Goal: Task Accomplishment & Management: Complete application form

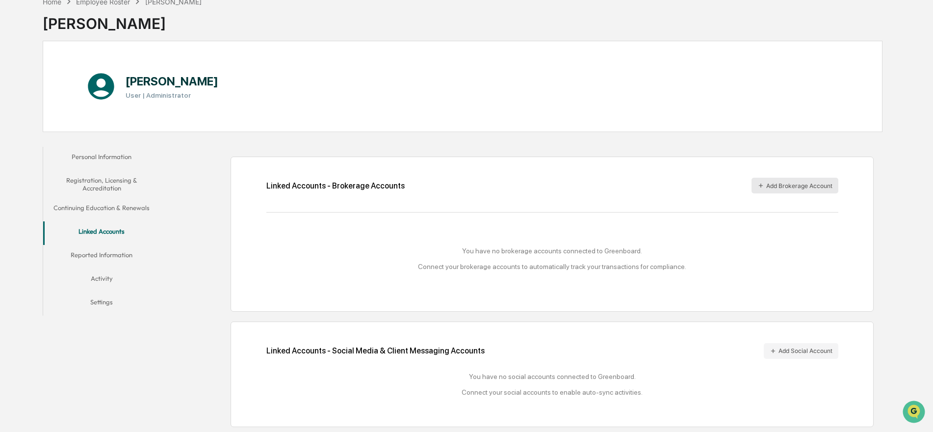
click at [778, 185] on button "Add Brokerage Account" at bounding box center [794, 186] width 87 height 16
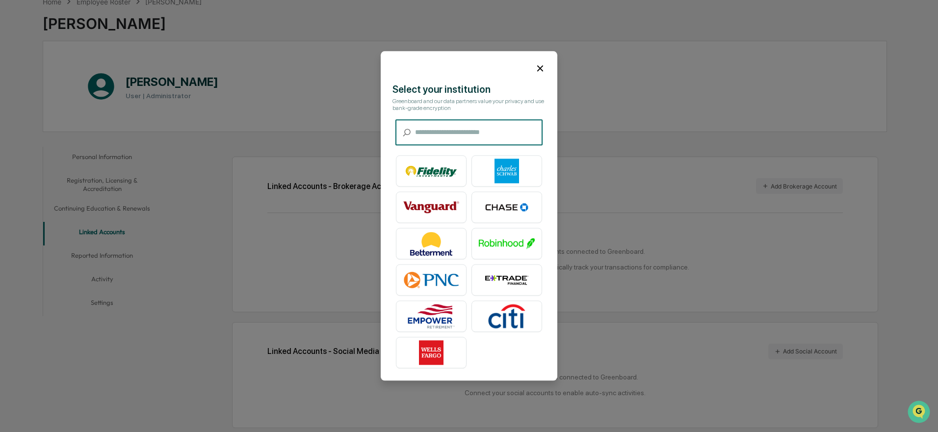
click at [450, 132] on input "text" at bounding box center [479, 133] width 128 height 26
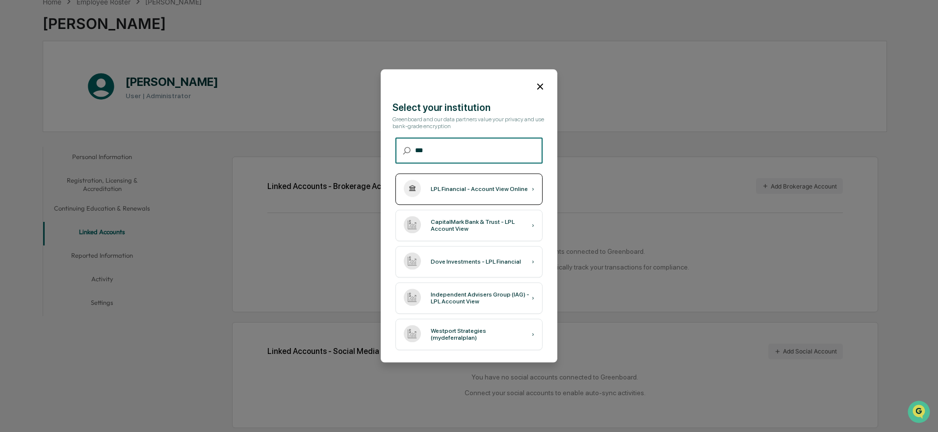
type input "***"
click at [453, 186] on div "LPL Financial - Account View Online" at bounding box center [479, 189] width 97 height 7
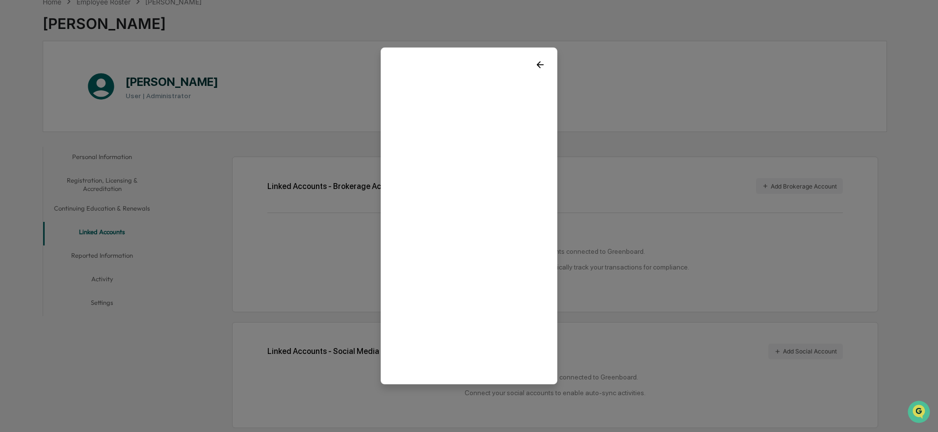
click at [539, 64] on icon at bounding box center [540, 64] width 11 height 11
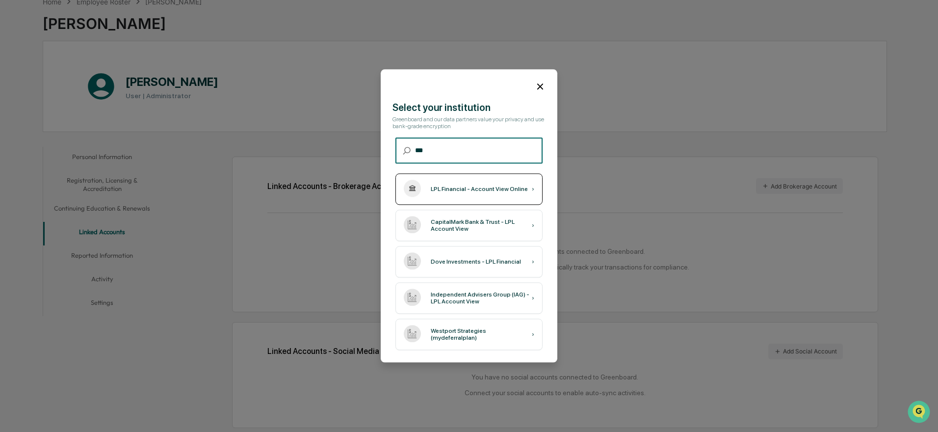
click at [525, 189] on div "LPL Financial - Account View Online ›" at bounding box center [468, 189] width 147 height 31
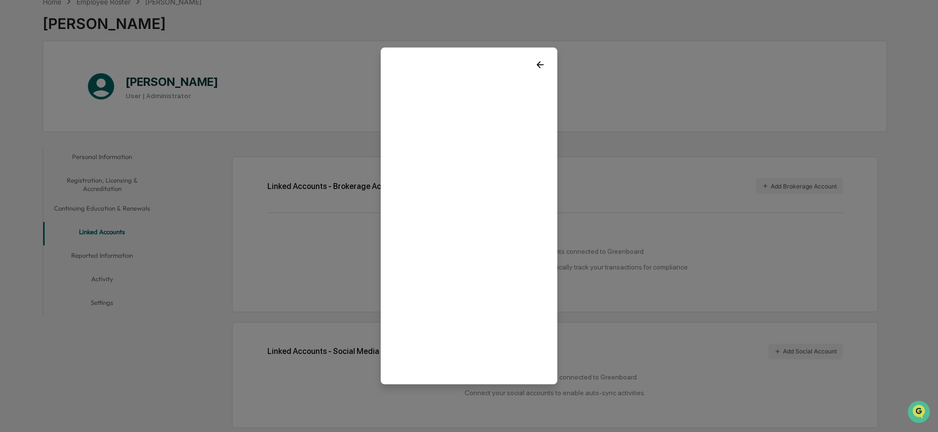
click at [538, 60] on icon at bounding box center [540, 64] width 11 height 11
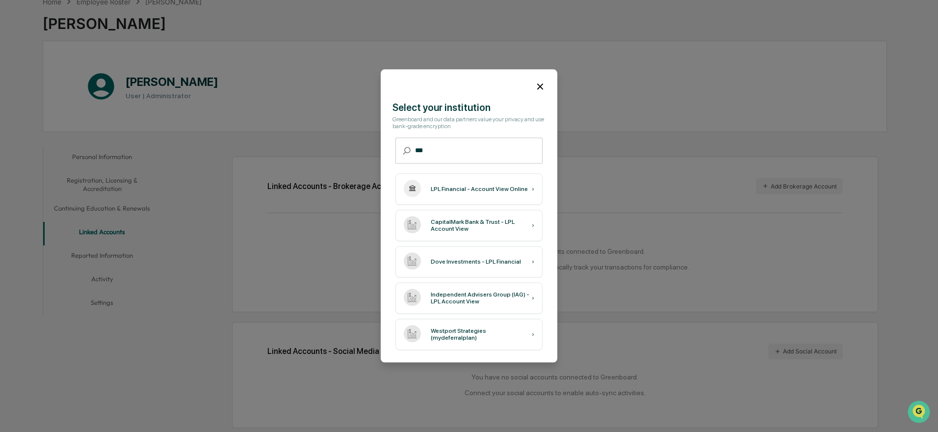
click at [537, 84] on icon at bounding box center [540, 86] width 6 height 6
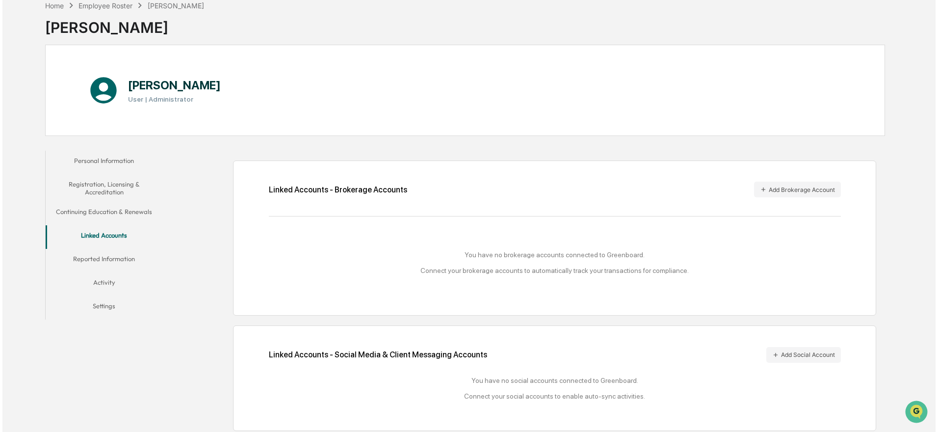
scroll to position [55, 0]
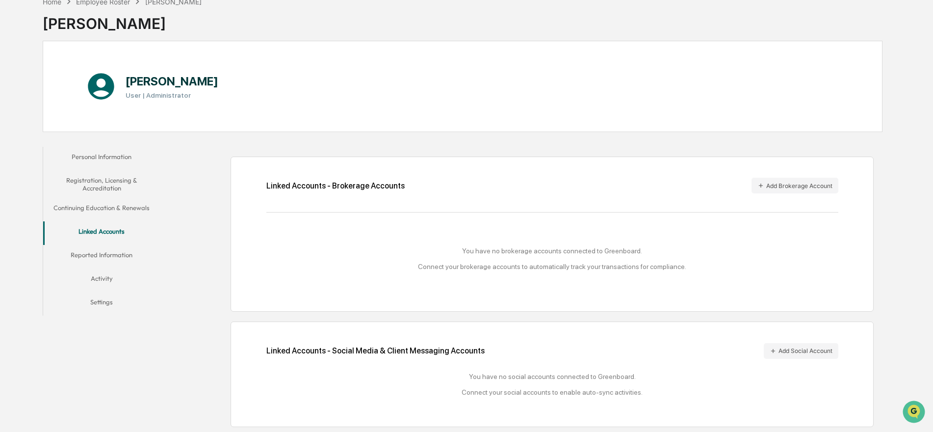
click at [777, 177] on div "Linked Accounts - Brokerage Accounts Add Brokerage Account You have no brokerag…" at bounding box center [551, 233] width 642 height 155
click at [776, 185] on button "Add Brokerage Account" at bounding box center [794, 186] width 87 height 16
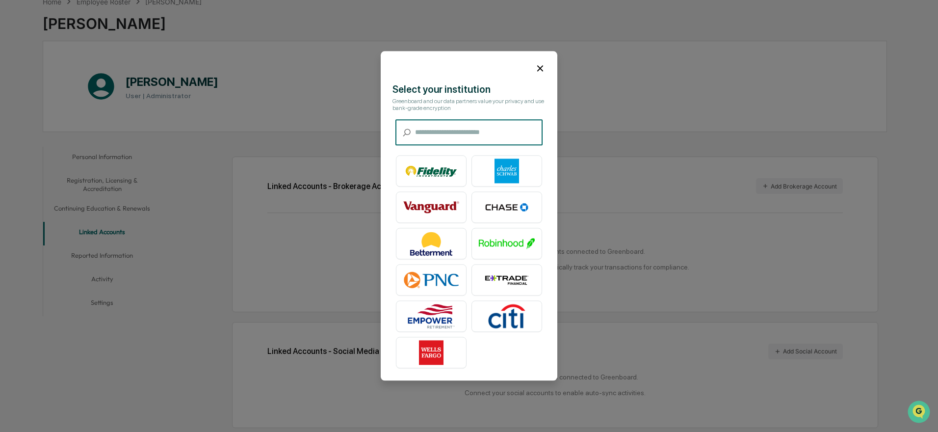
click at [457, 135] on input "text" at bounding box center [479, 133] width 128 height 26
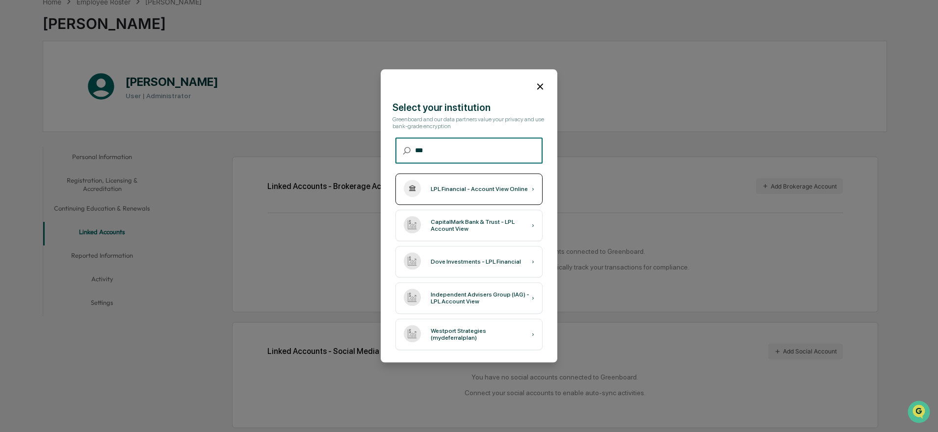
type input "***"
click at [445, 190] on div "LPL Financial - Account View Online" at bounding box center [479, 189] width 97 height 7
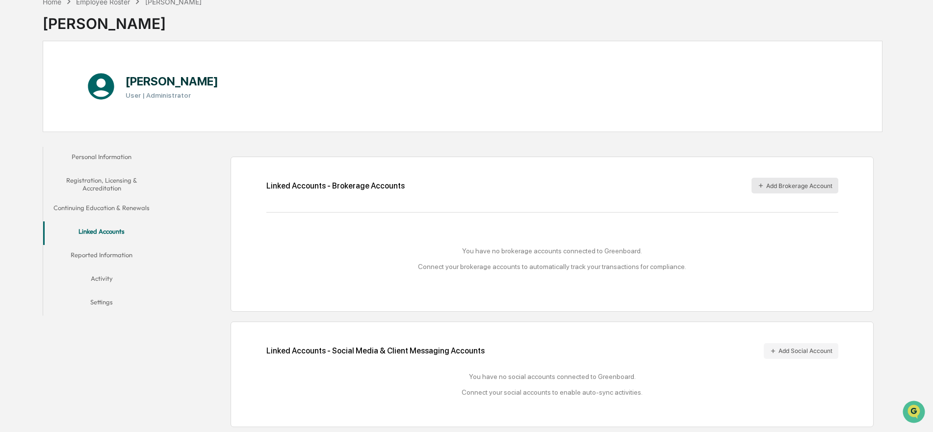
click at [765, 184] on button "Add Brokerage Account" at bounding box center [794, 186] width 87 height 16
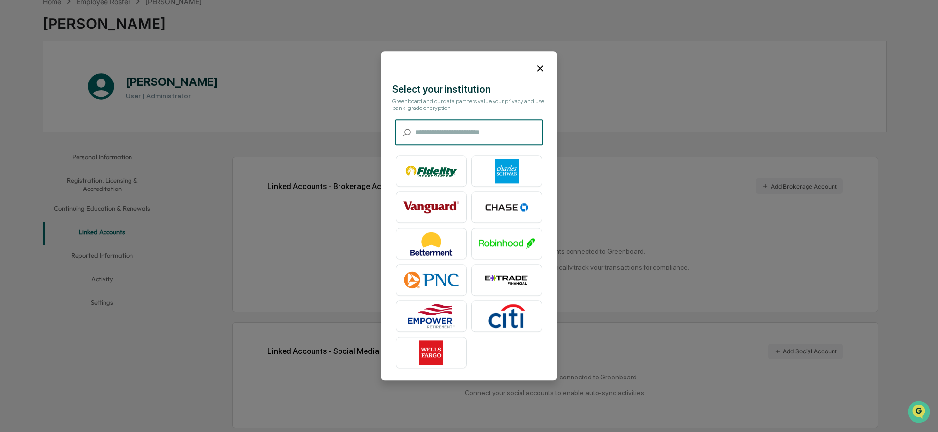
click at [449, 124] on input "text" at bounding box center [479, 133] width 128 height 26
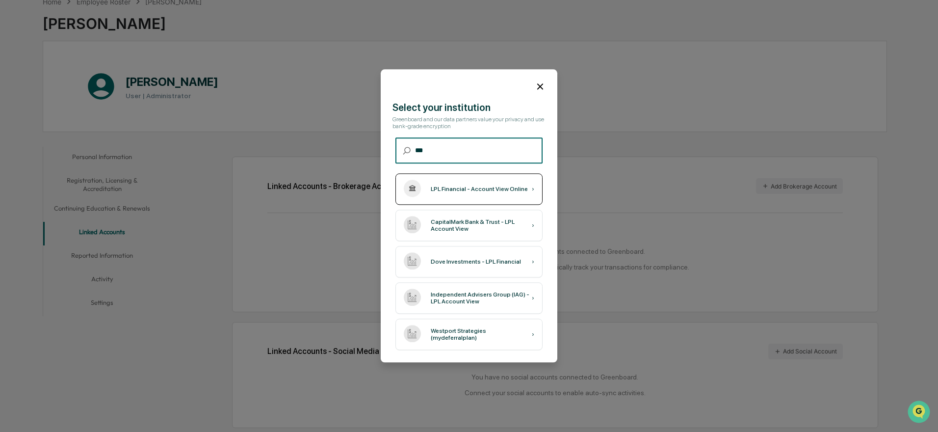
type input "***"
click at [456, 190] on div "LPL Financial - Account View Online" at bounding box center [479, 189] width 97 height 7
